Goal: Transaction & Acquisition: Purchase product/service

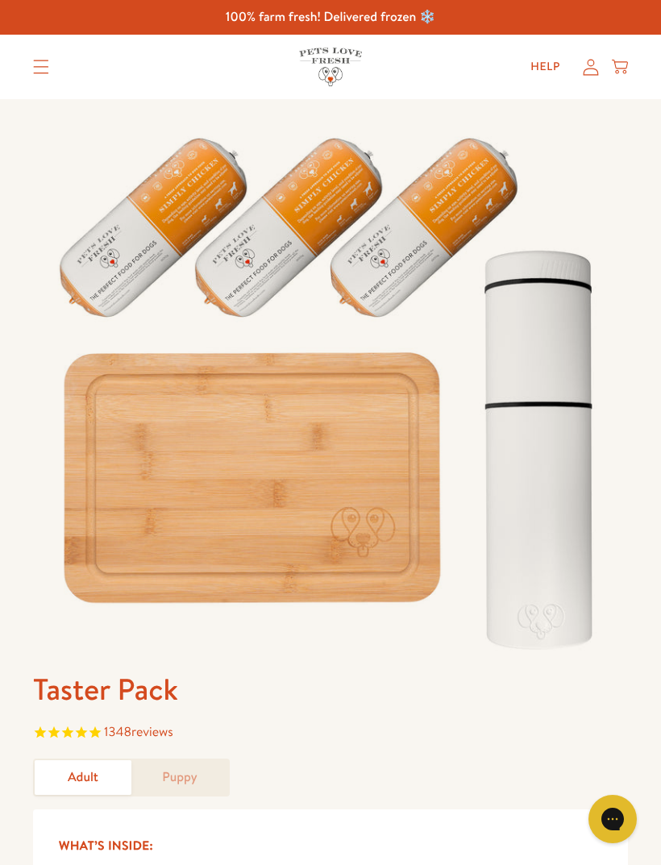
click at [598, 60] on icon at bounding box center [591, 67] width 16 height 17
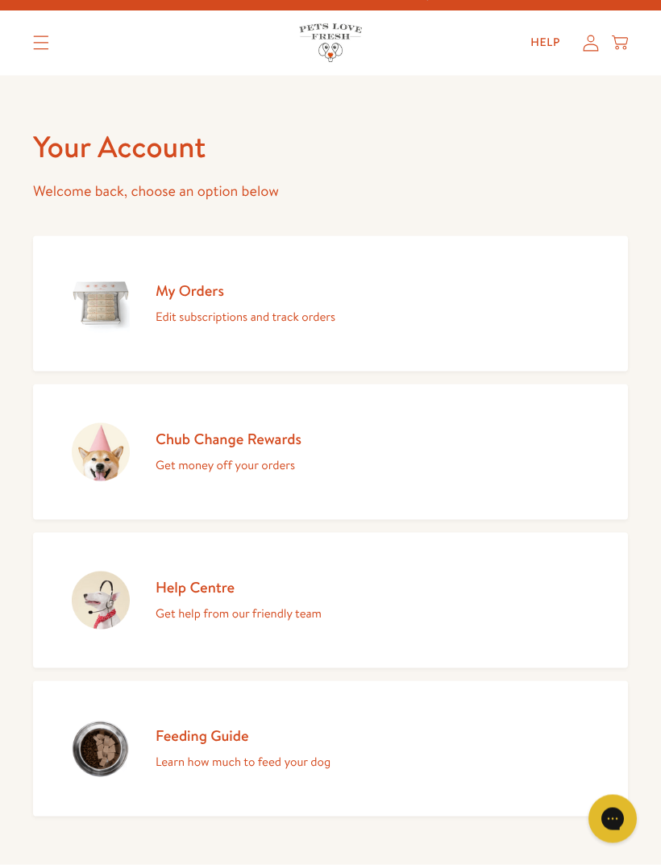
scroll to position [22, 0]
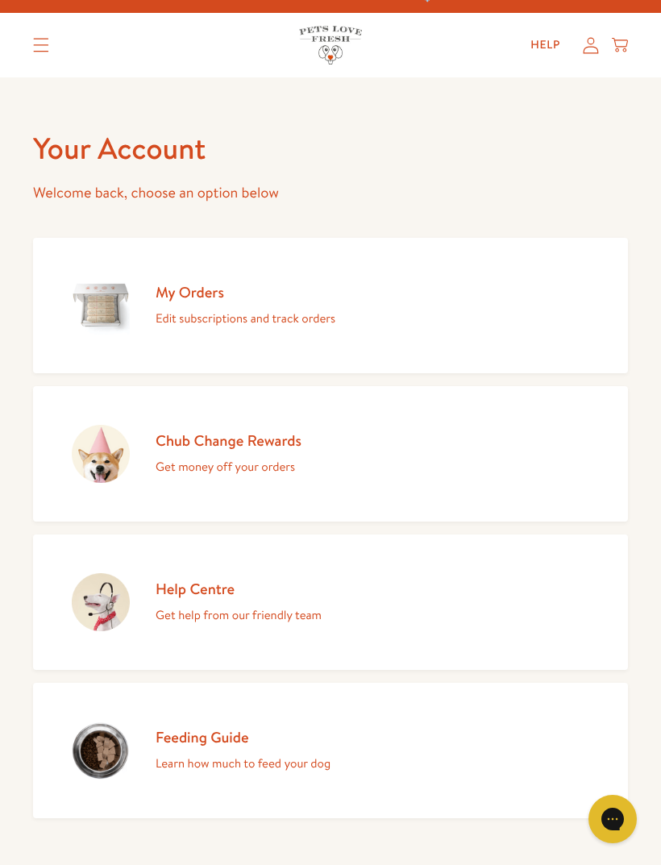
click at [413, 325] on link "My Orders Edit subscriptions and track orders" at bounding box center [330, 305] width 595 height 135
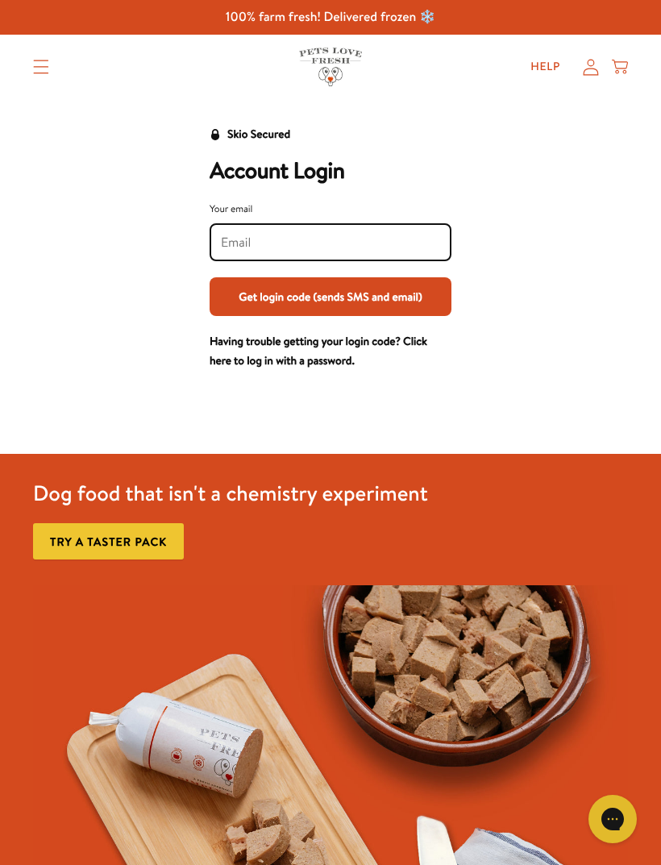
click at [344, 251] on input "Your email" at bounding box center [330, 243] width 219 height 18
type input "[EMAIL_ADDRESS][DOMAIN_NAME]"
click at [331, 296] on button "Get login code (sends SMS and email)" at bounding box center [331, 296] width 242 height 39
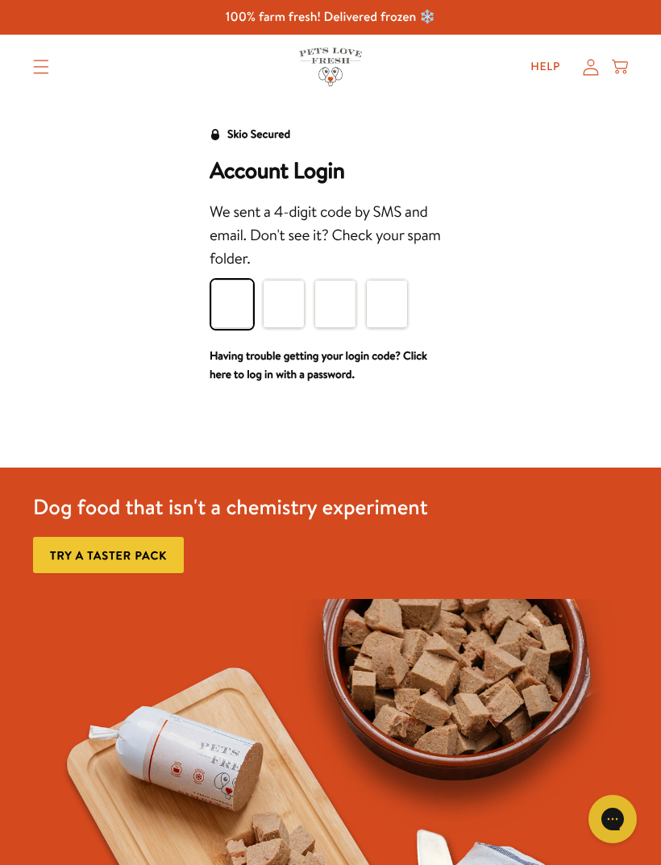
click at [237, 298] on input "Please enter your pin code" at bounding box center [232, 304] width 42 height 48
type input "4"
type input "7"
type input "1"
type input "9"
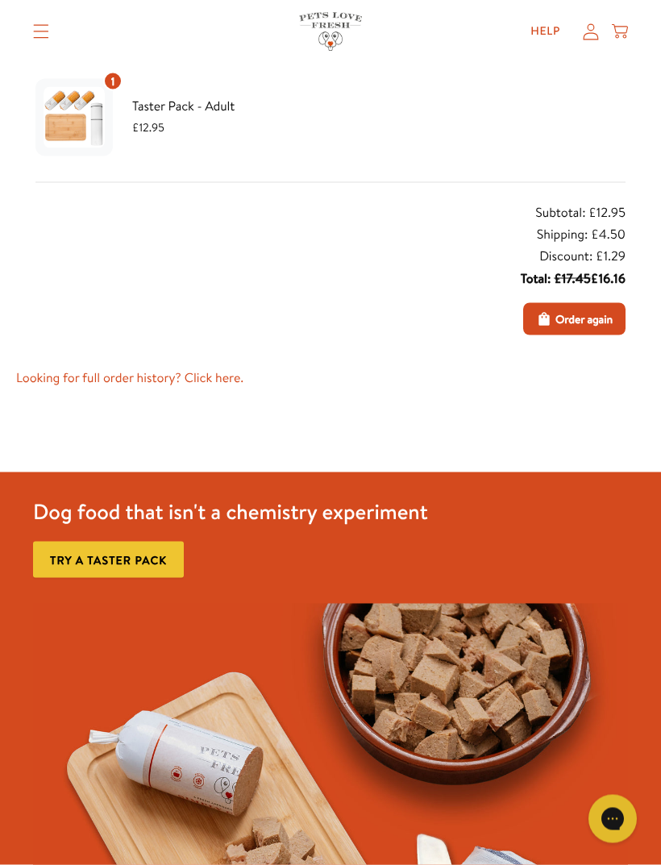
scroll to position [295, 0]
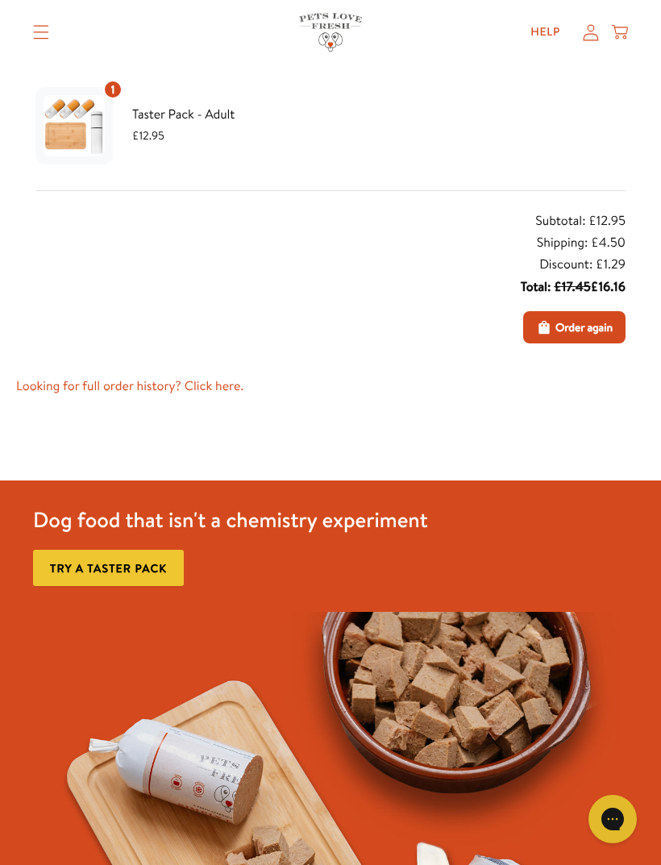
click at [586, 326] on span "Order again" at bounding box center [584, 328] width 57 height 18
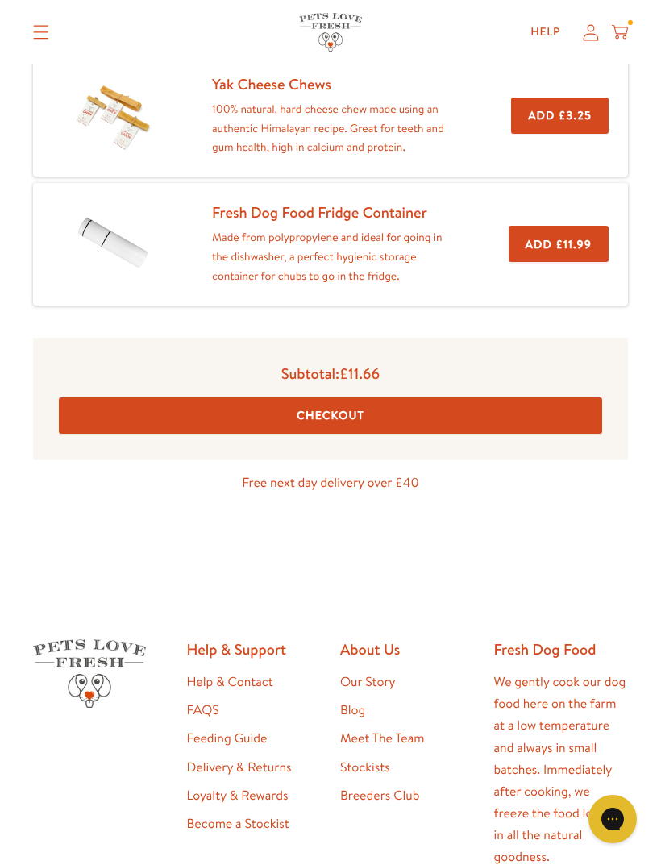
scroll to position [452, 0]
click at [449, 413] on button "Checkout" at bounding box center [331, 416] width 544 height 36
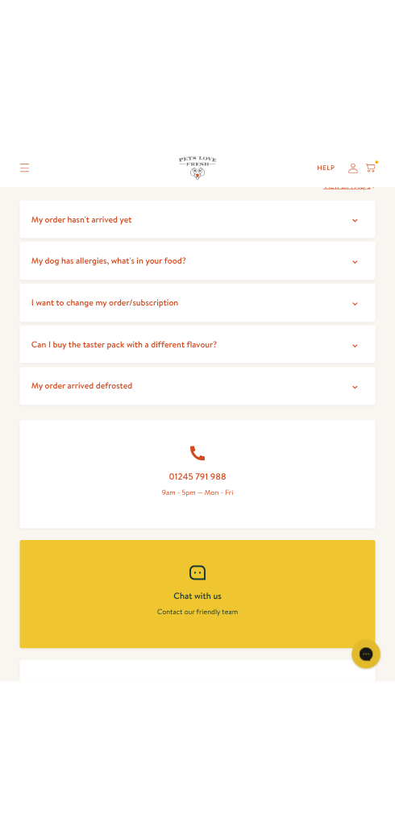
scroll to position [326, 0]
